Goal: Find specific page/section: Find specific page/section

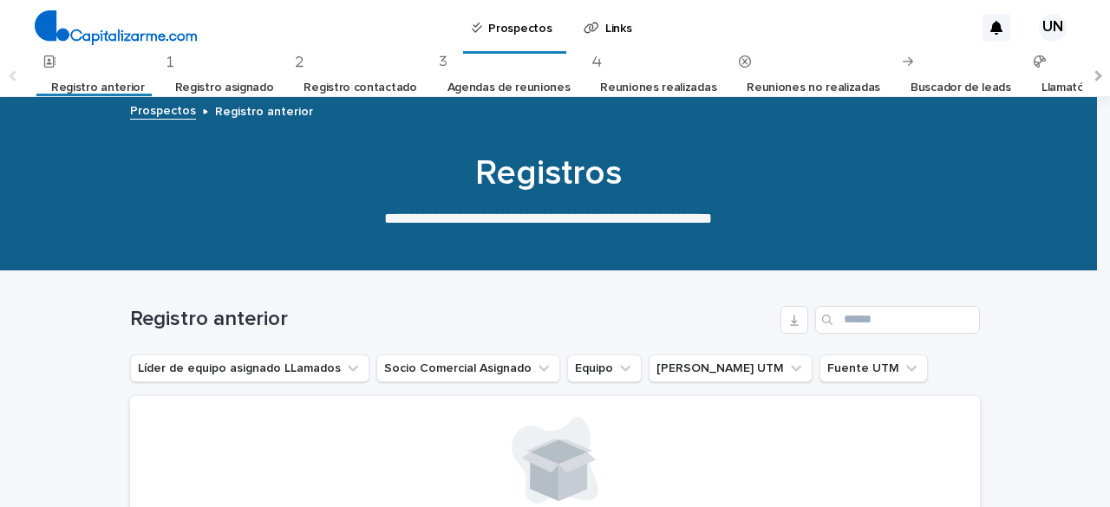
click at [206, 88] on font "Registro asignado" at bounding box center [224, 88] width 99 height 12
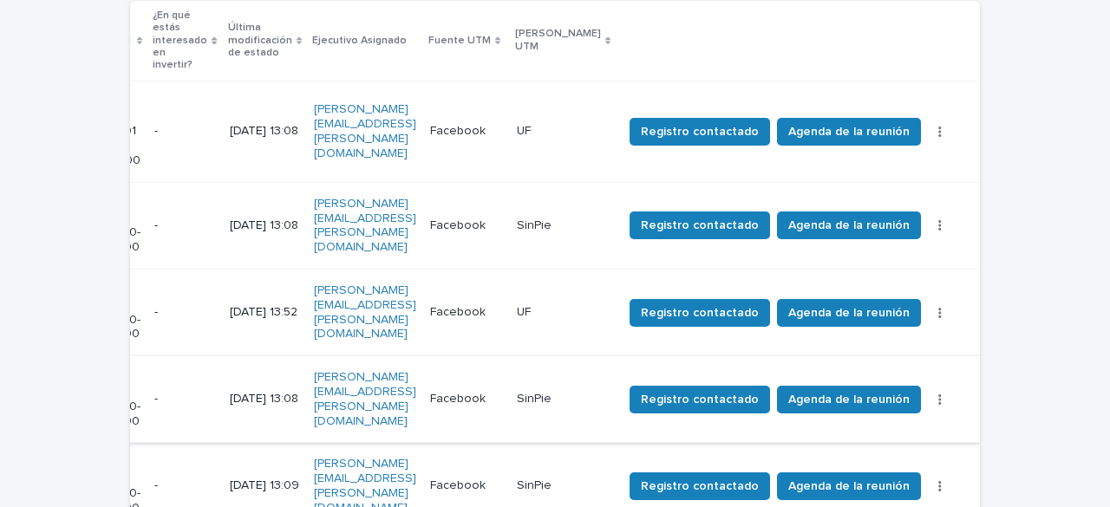
scroll to position [431, 0]
